Goal: Task Accomplishment & Management: Manage account settings

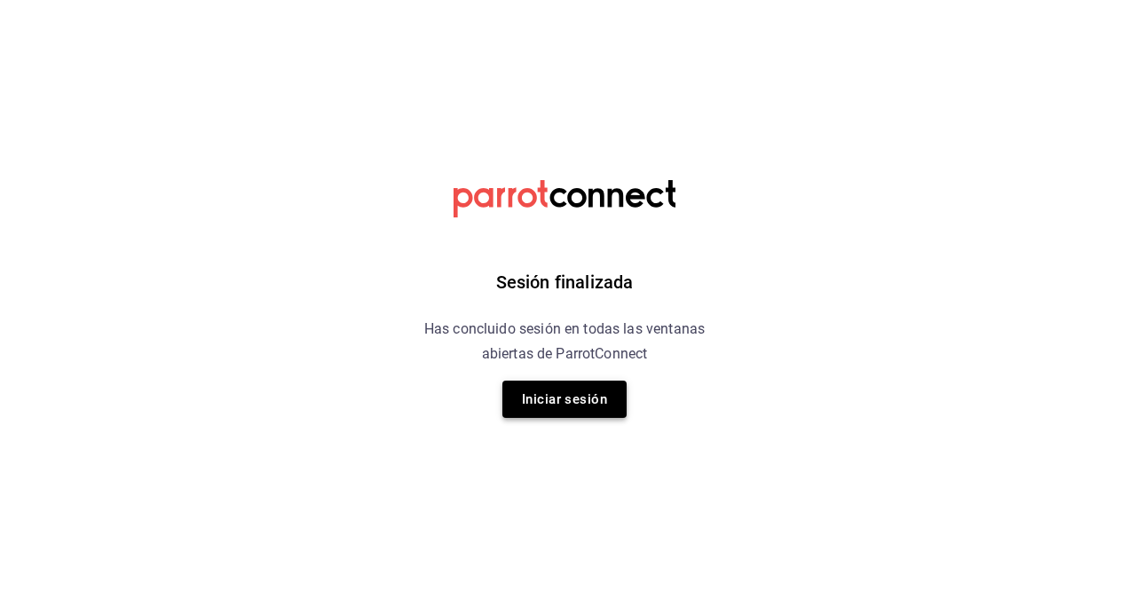
click at [557, 394] on button "Iniciar sesión" at bounding box center [564, 399] width 124 height 37
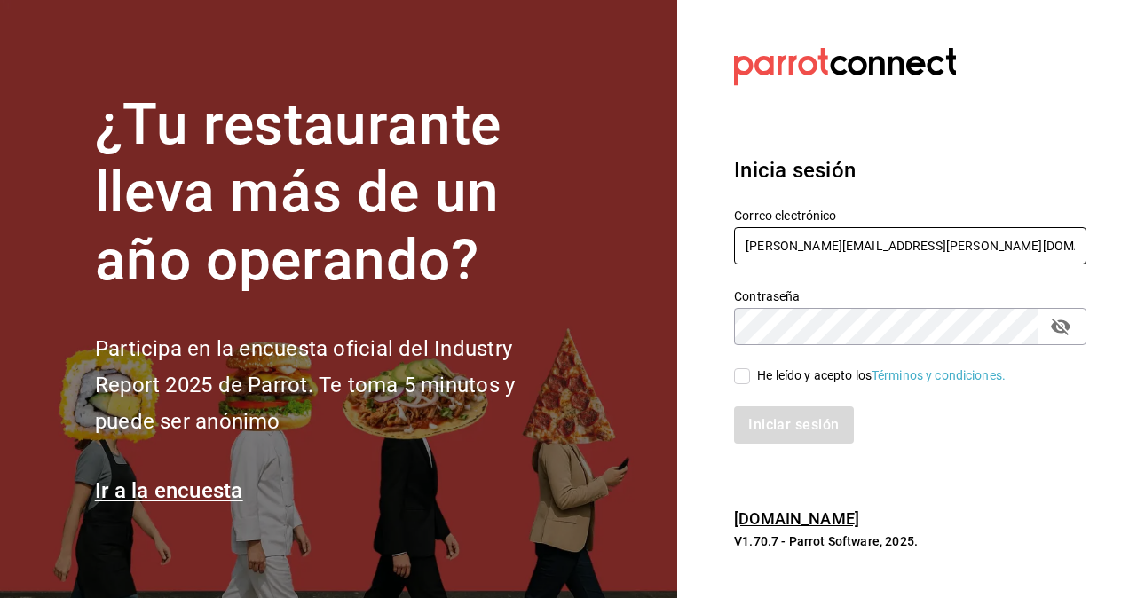
click at [795, 250] on input "[PERSON_NAME][EMAIL_ADDRESS][PERSON_NAME][DOMAIN_NAME]" at bounding box center [910, 245] width 352 height 37
type input "[PERSON_NAME][EMAIL_ADDRESS][PERSON_NAME][DOMAIN_NAME]"
click at [738, 373] on input "He leído y acepto los Términos y condiciones." at bounding box center [742, 376] width 16 height 16
checkbox input "true"
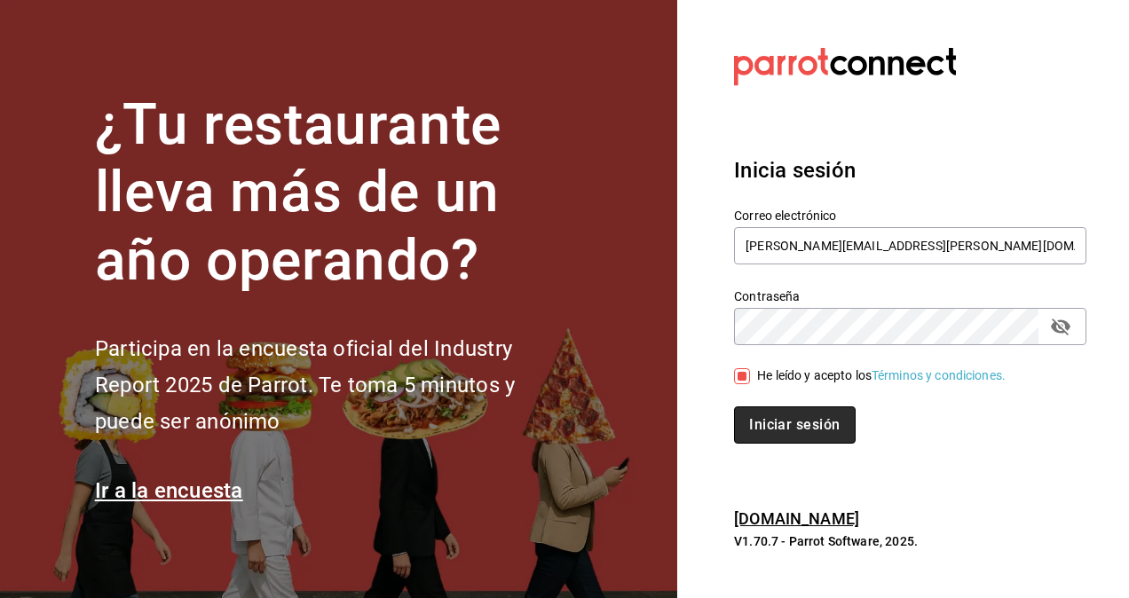
click at [789, 440] on button "Iniciar sesión" at bounding box center [794, 424] width 121 height 37
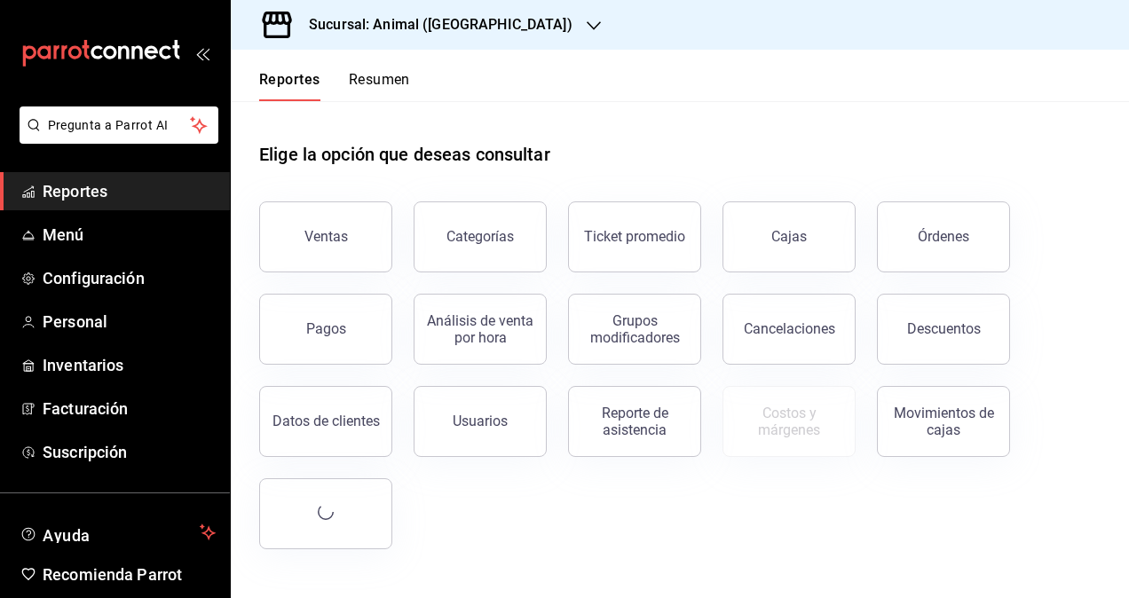
click at [399, 78] on button "Resumen" at bounding box center [379, 86] width 61 height 30
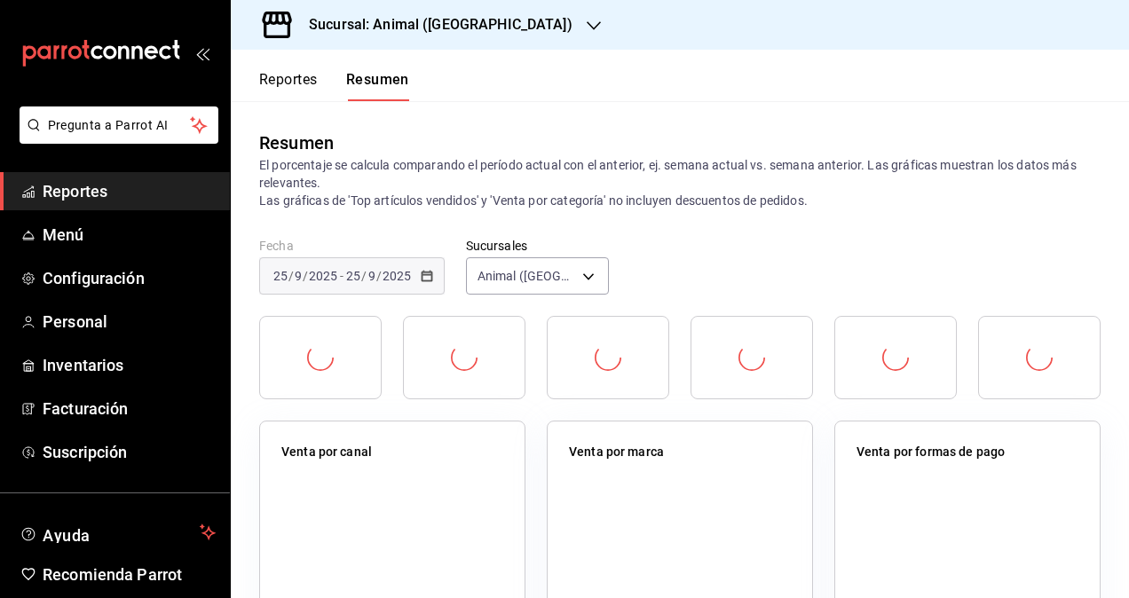
click at [318, 83] on button "Reportes" at bounding box center [288, 86] width 59 height 30
